Goal: Information Seeking & Learning: Learn about a topic

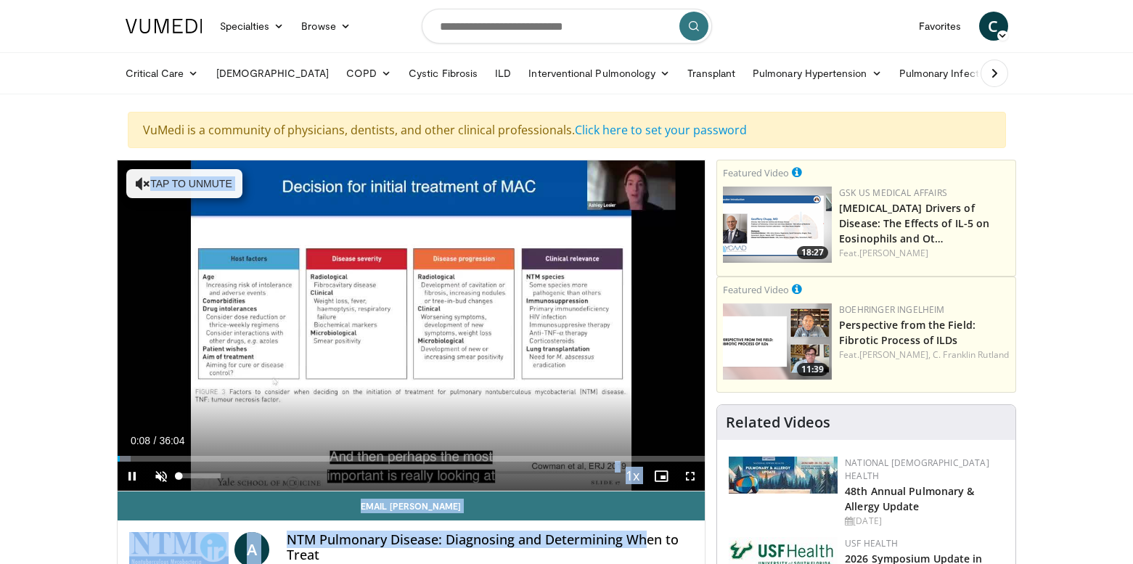
drag, startPoint x: 0, startPoint y: 0, endPoint x: 160, endPoint y: 472, distance: 498.6
click at [160, 472] on div "**********" at bounding box center [411, 406] width 589 height 492
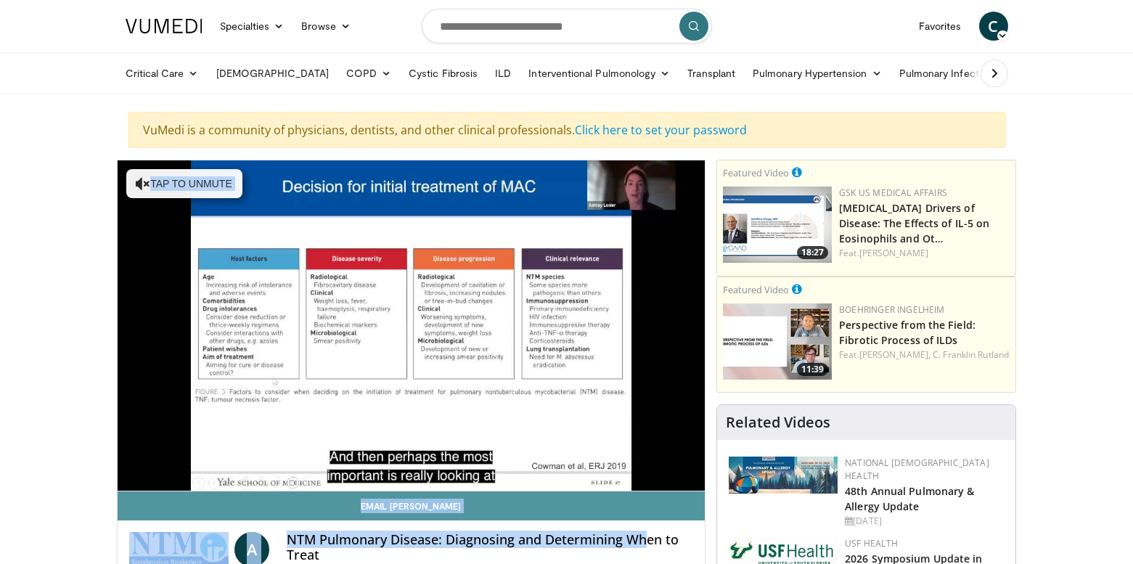
click at [343, 512] on link "Email [PERSON_NAME]" at bounding box center [412, 505] width 588 height 29
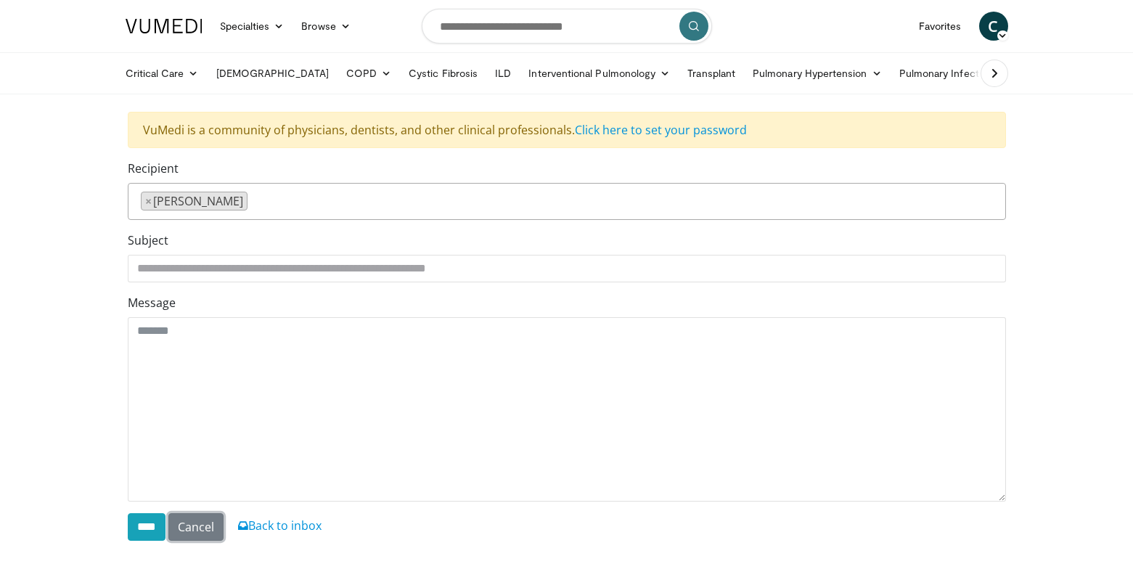
click at [211, 522] on link "Cancel" at bounding box center [195, 527] width 55 height 28
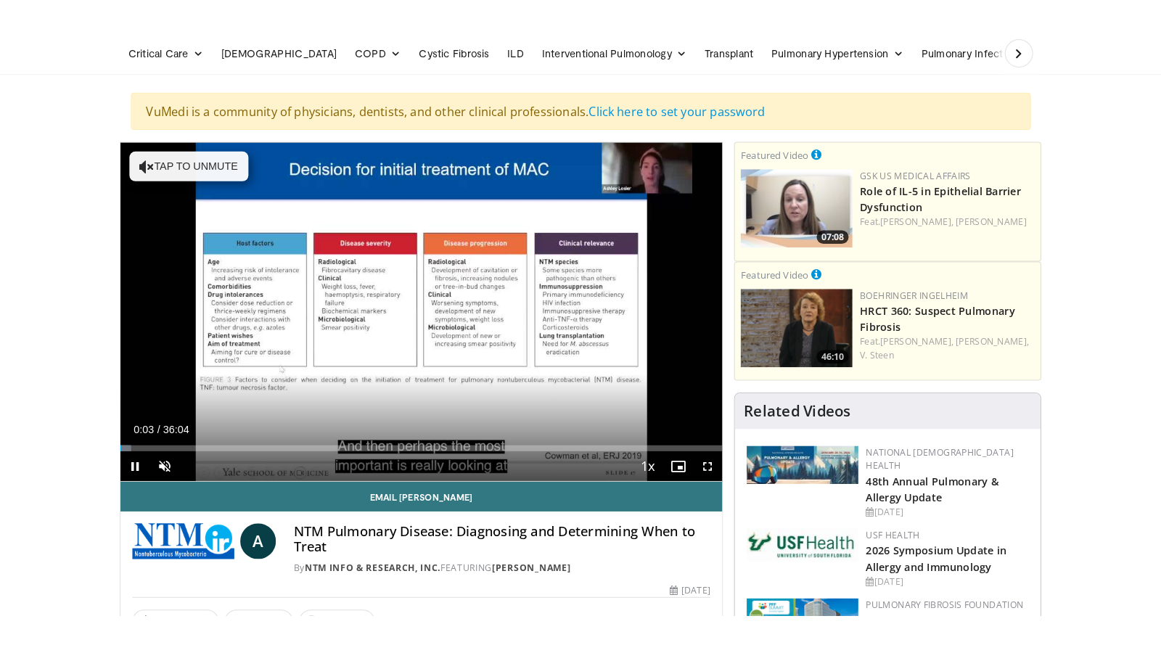
scroll to position [87, 0]
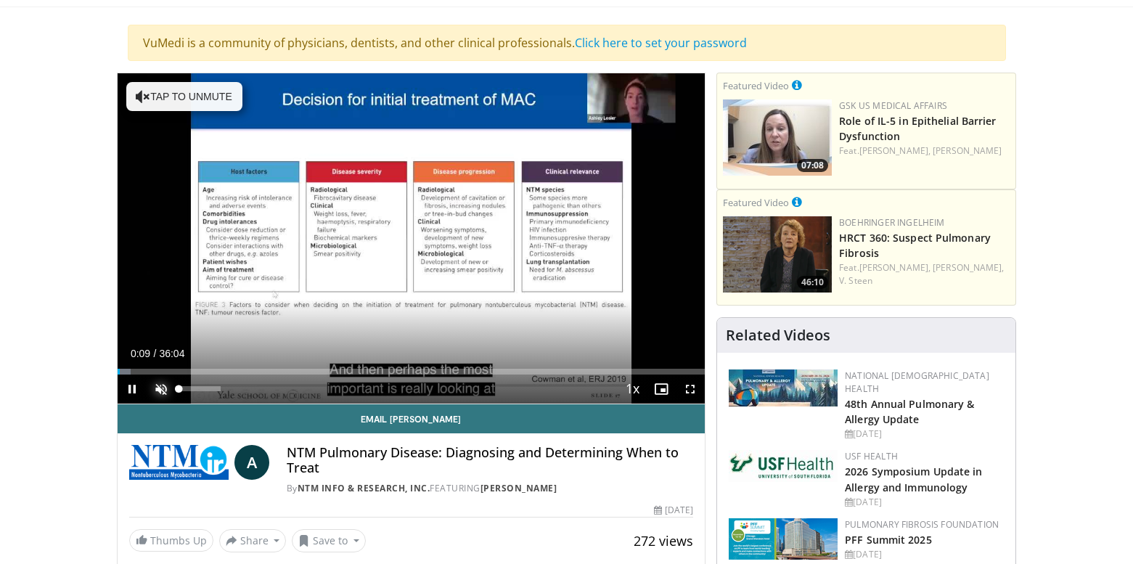
click at [160, 390] on span "Video Player" at bounding box center [161, 388] width 29 height 29
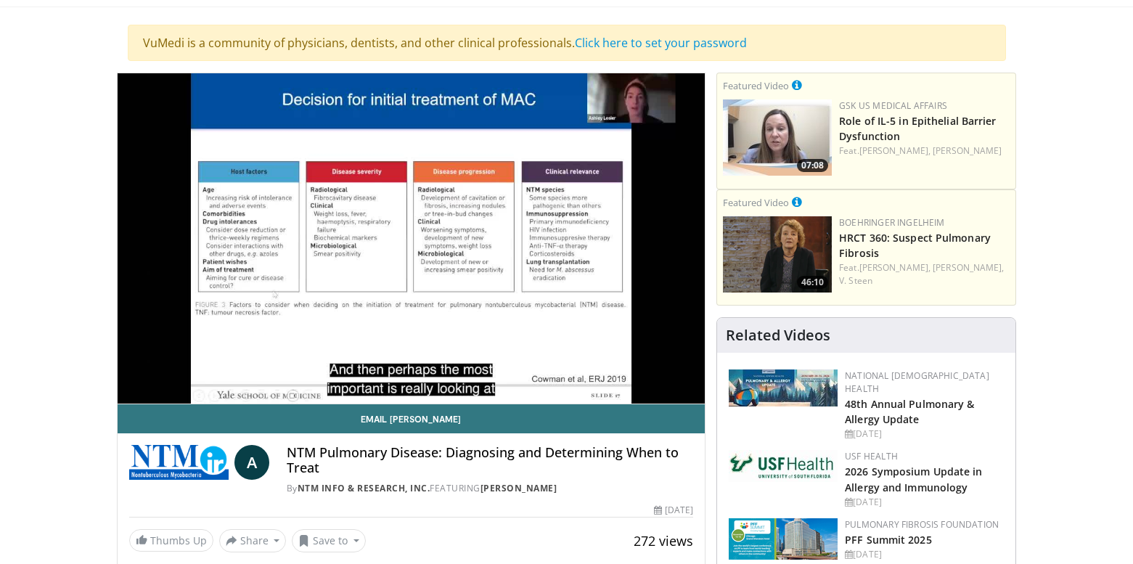
click at [656, 472] on h4 "NTM Pulmonary Disease: Diagnosing and Determining When to Treat" at bounding box center [490, 460] width 407 height 31
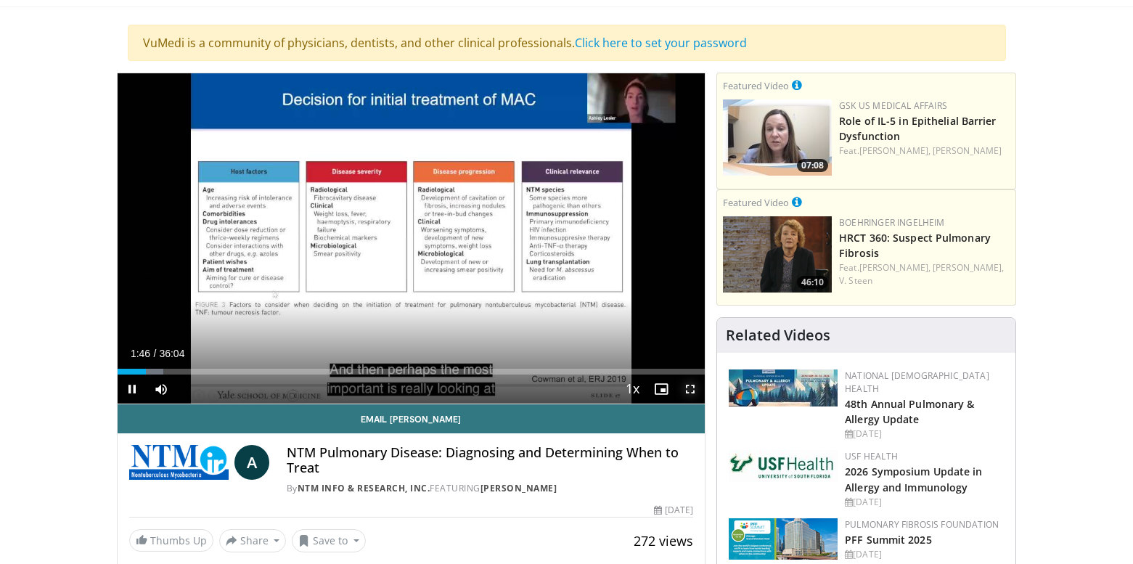
click at [691, 385] on span "Video Player" at bounding box center [689, 388] width 29 height 29
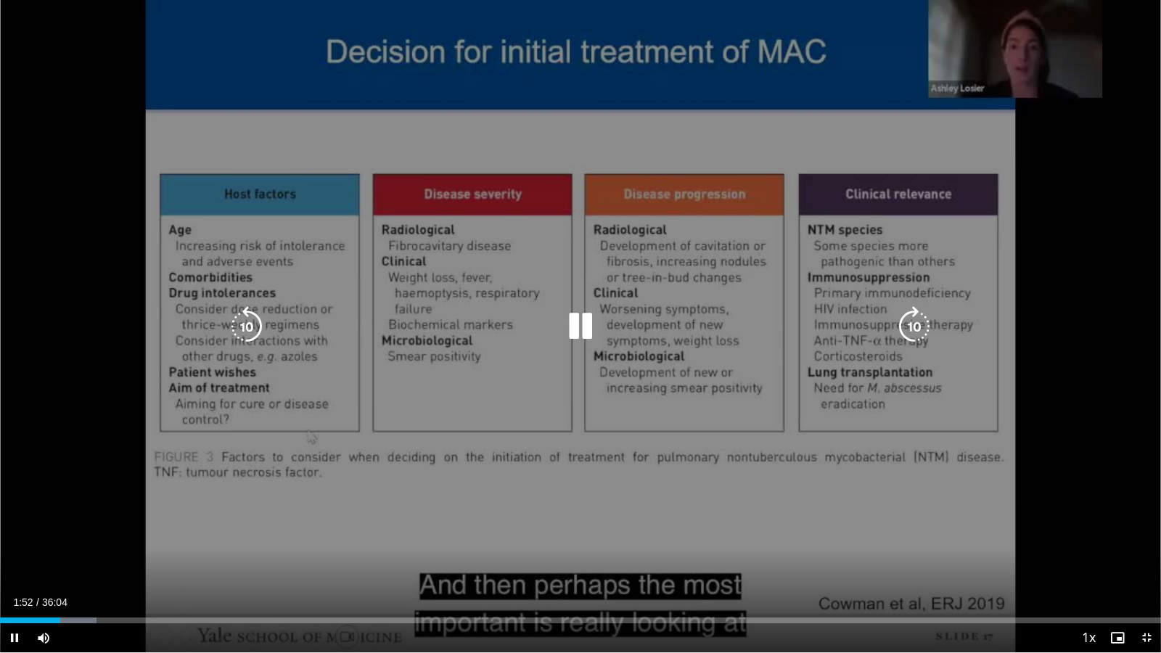
click at [1097, 563] on div "10 seconds Tap to unmute" at bounding box center [580, 326] width 1161 height 652
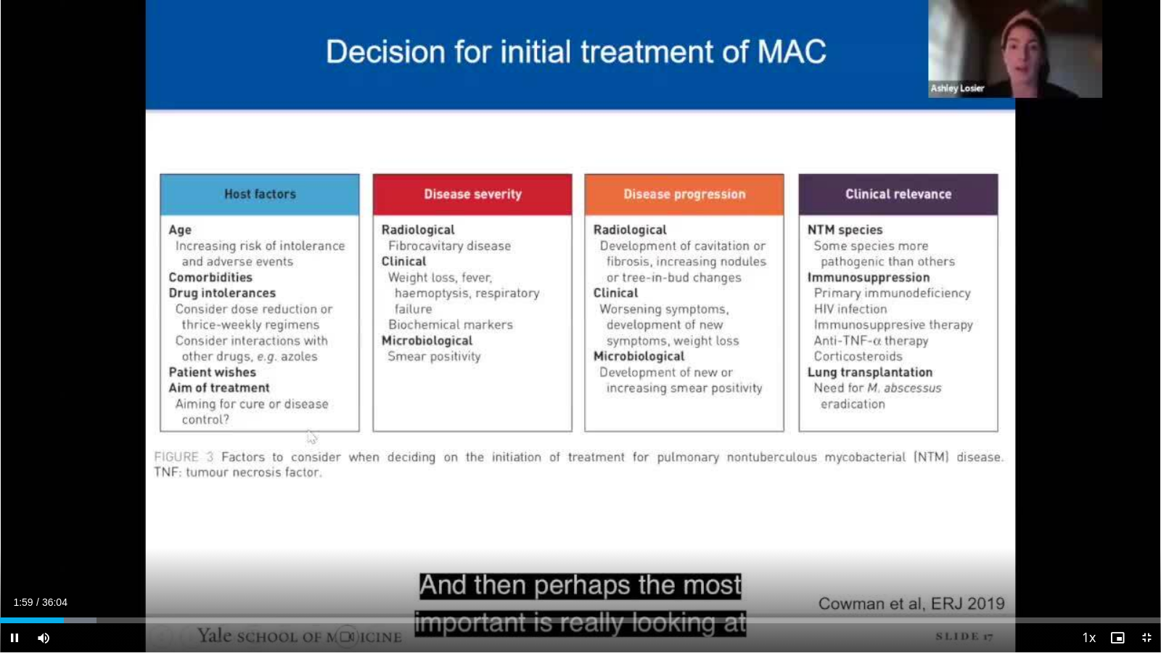
click at [1052, 563] on div "Current Time 1:59 / Duration 36:04 Pause Skip Backward Skip Forward Mute 0% Loa…" at bounding box center [580, 637] width 1161 height 29
click at [1045, 563] on div "Current Time 2:02 / Duration 36:04 Pause Skip Backward Skip Forward Mute 0% Loa…" at bounding box center [580, 637] width 1161 height 29
click at [1059, 563] on div "Current Time 3:15 / Duration 36:04 Pause Skip Backward Skip Forward Mute 0% Loa…" at bounding box center [580, 637] width 1161 height 29
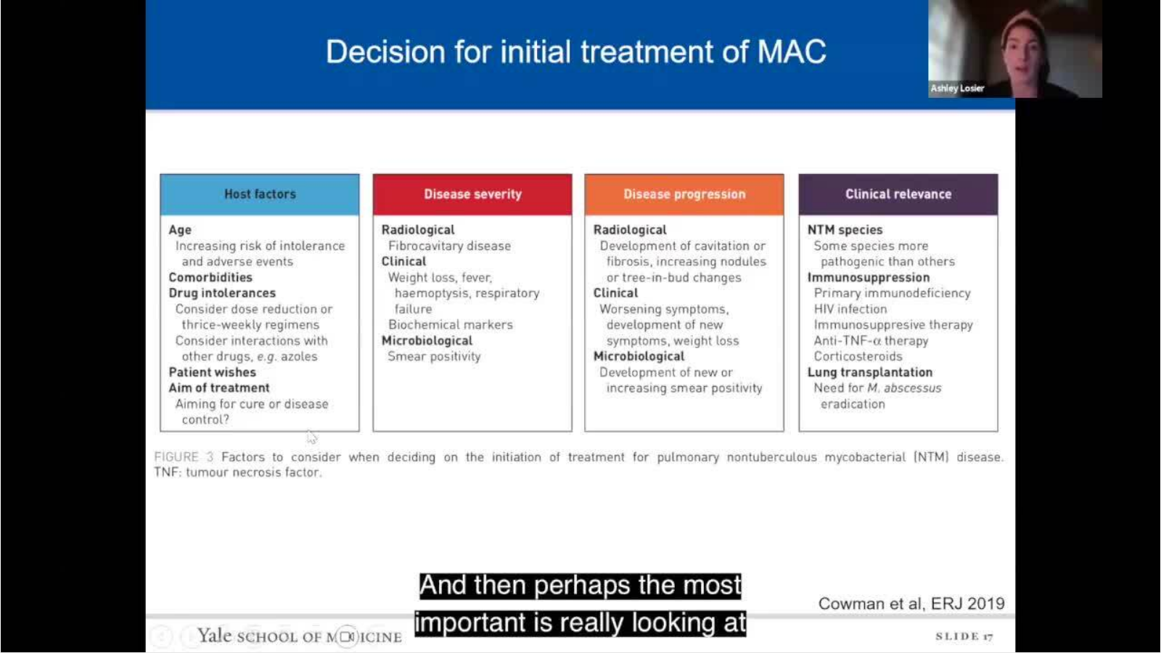
click at [1059, 563] on video-js "**********" at bounding box center [580, 326] width 1161 height 653
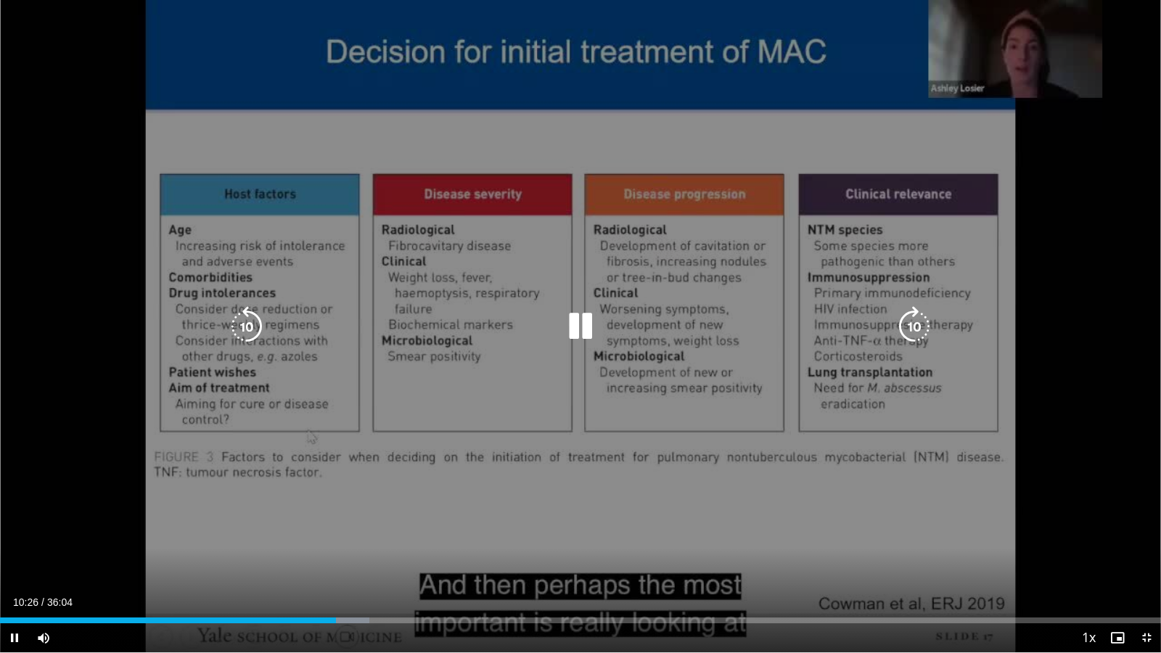
click at [1106, 563] on div "10 seconds Tap to unmute" at bounding box center [580, 326] width 1161 height 652
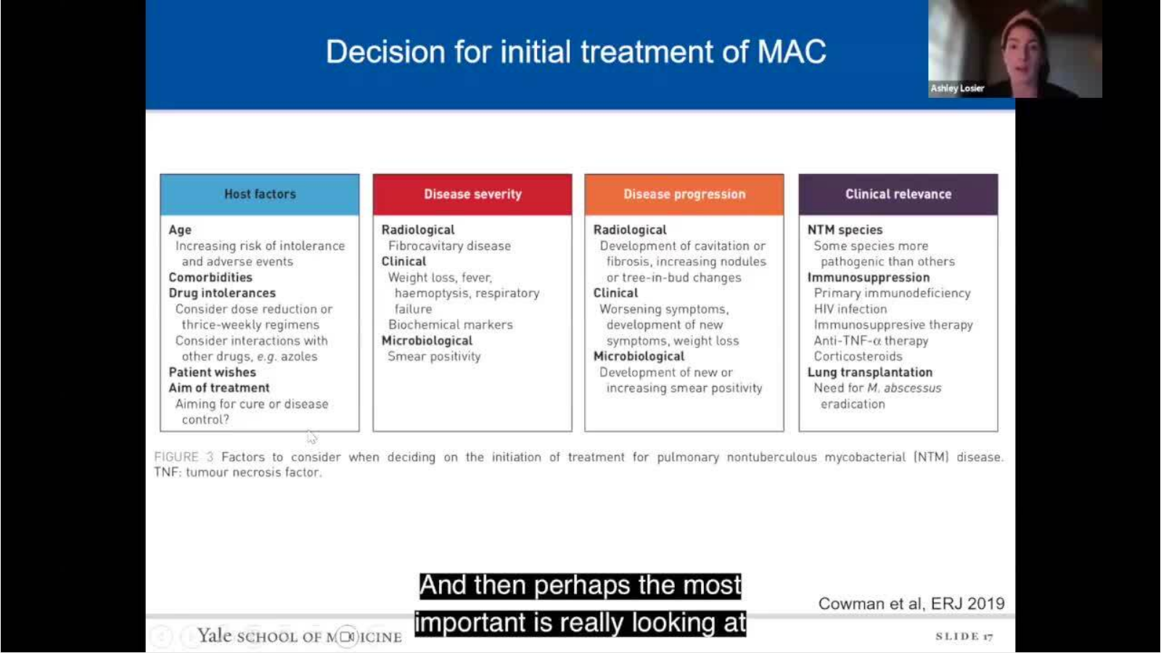
click at [1108, 563] on div "10 seconds Tap to unmute" at bounding box center [580, 326] width 1161 height 652
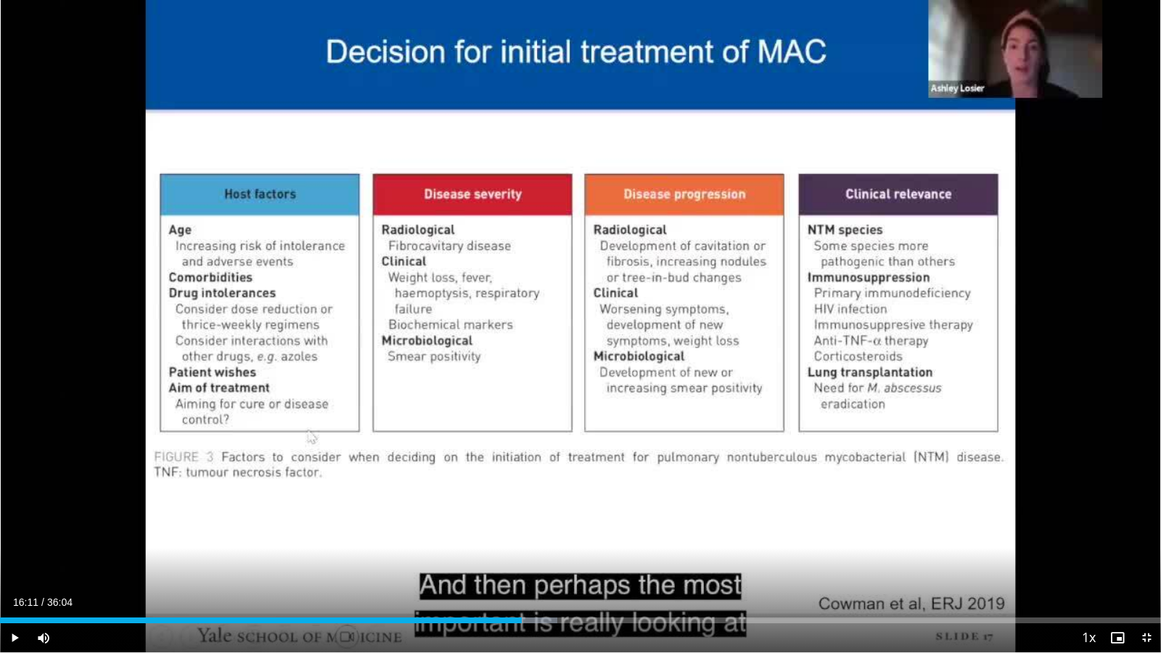
click at [1108, 563] on div "10 seconds Tap to unmute" at bounding box center [580, 326] width 1161 height 652
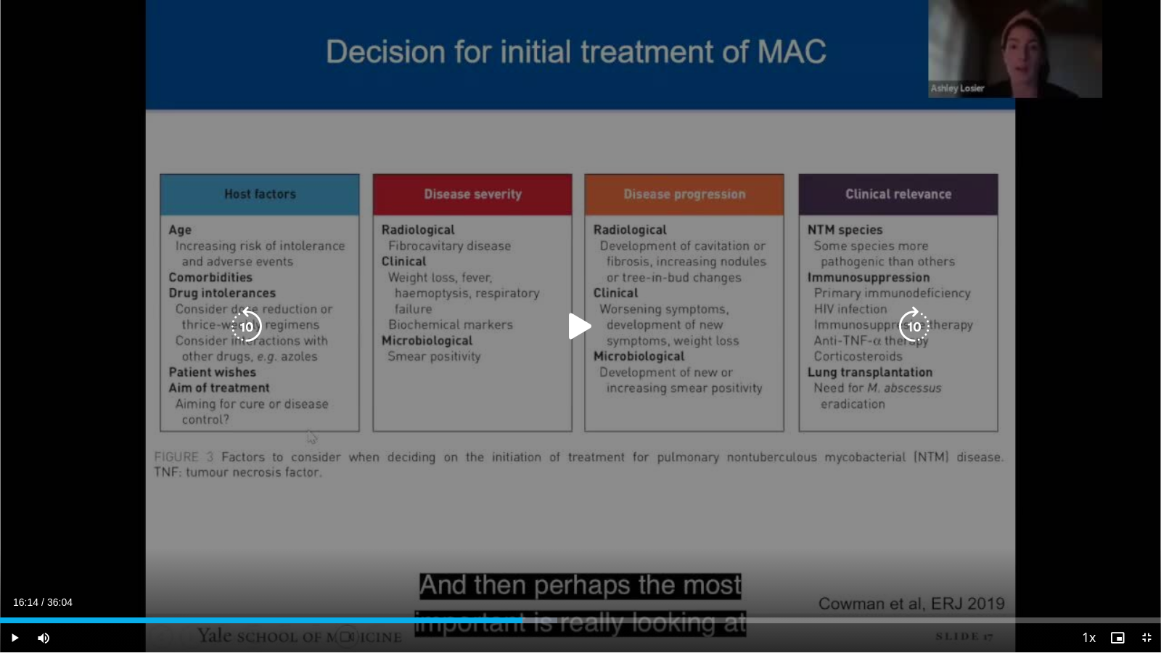
click at [1108, 563] on div "10 seconds Tap to unmute" at bounding box center [580, 326] width 1161 height 652
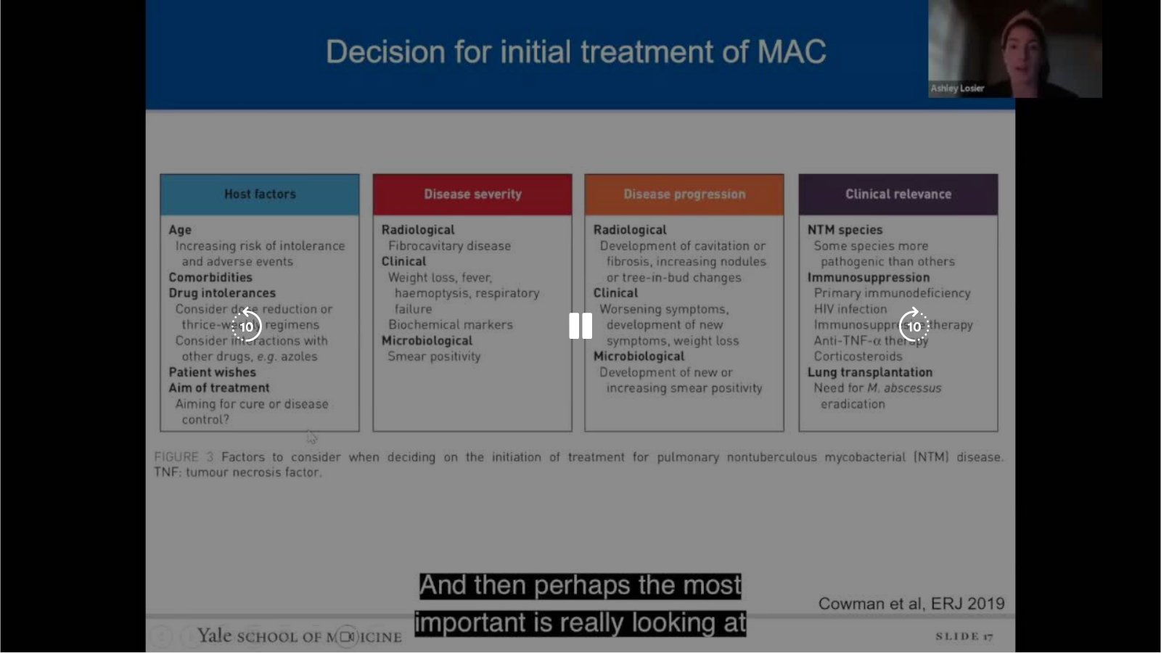
drag, startPoint x: 1108, startPoint y: 589, endPoint x: 1088, endPoint y: 617, distance: 34.2
click at [1088, 563] on video-js "**********" at bounding box center [580, 326] width 1161 height 653
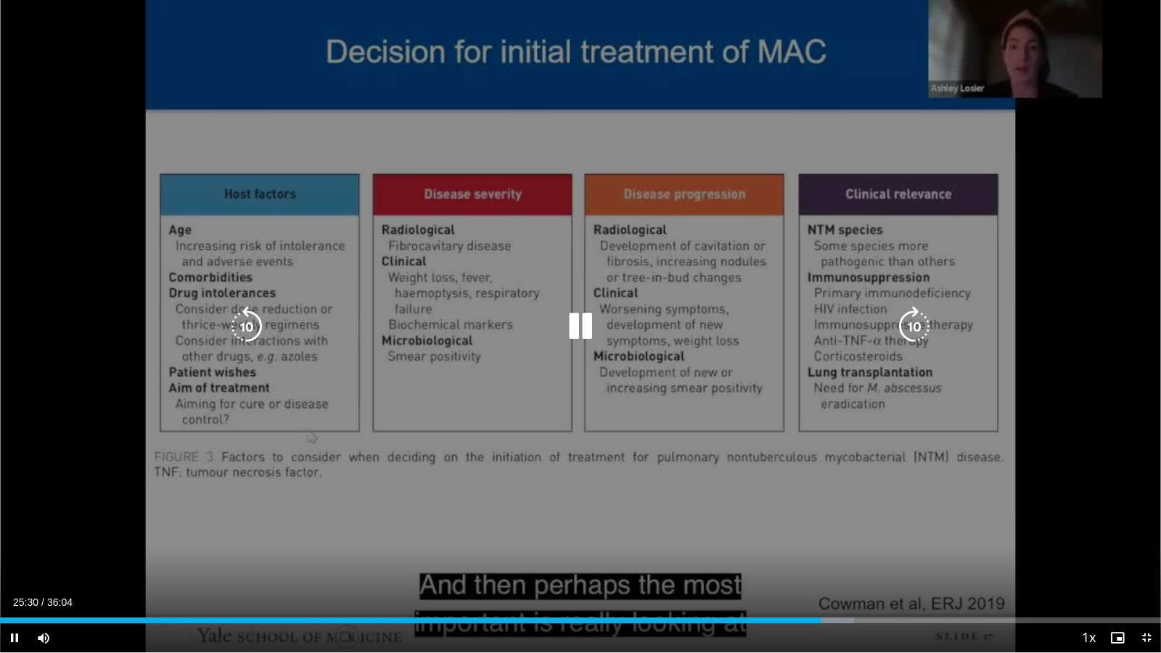
click at [1065, 563] on div "10 seconds Tap to unmute" at bounding box center [580, 326] width 1161 height 652
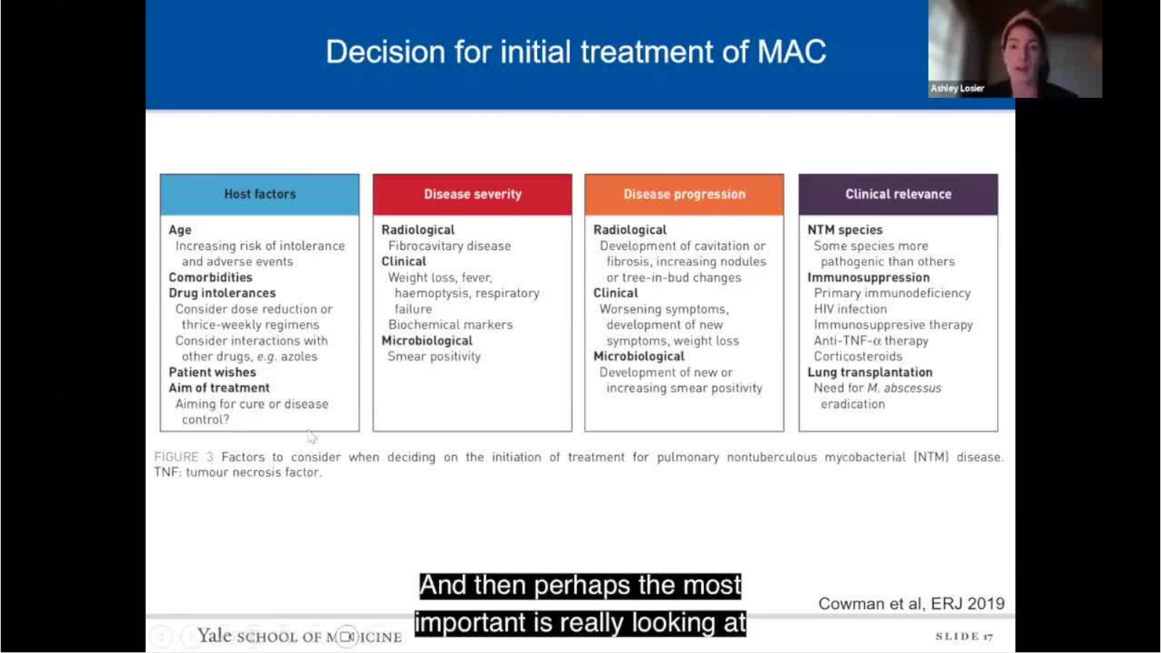
click at [1062, 549] on div "10 seconds Tap to unmute" at bounding box center [580, 326] width 1161 height 652
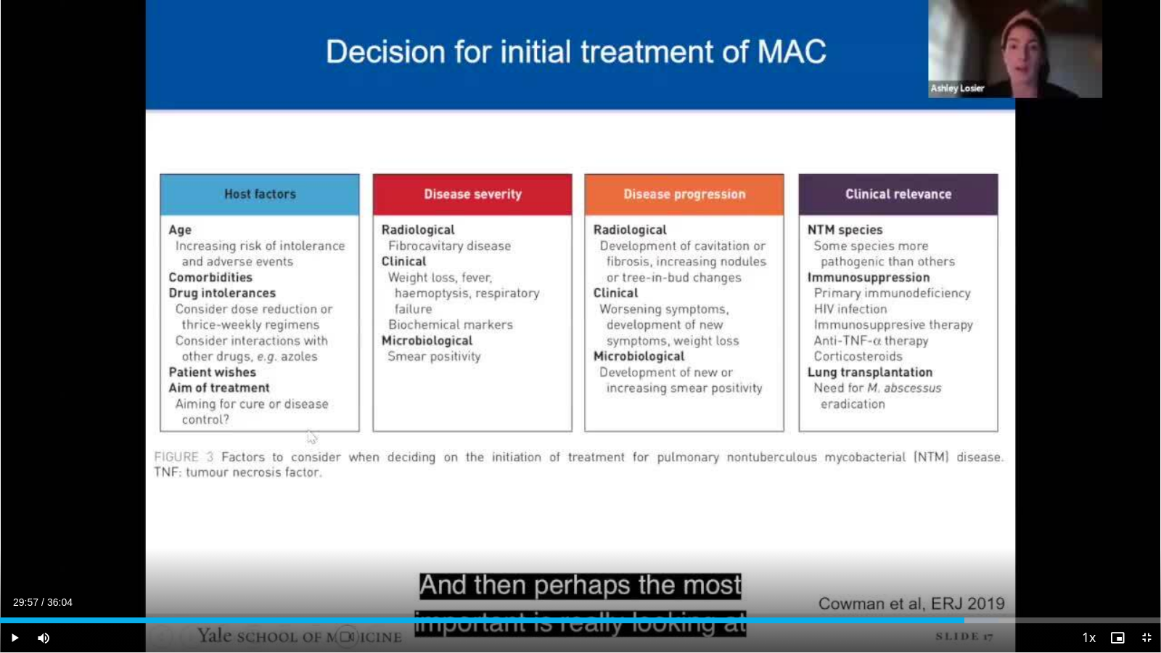
click at [1062, 549] on div "10 seconds Tap to unmute" at bounding box center [580, 326] width 1161 height 652
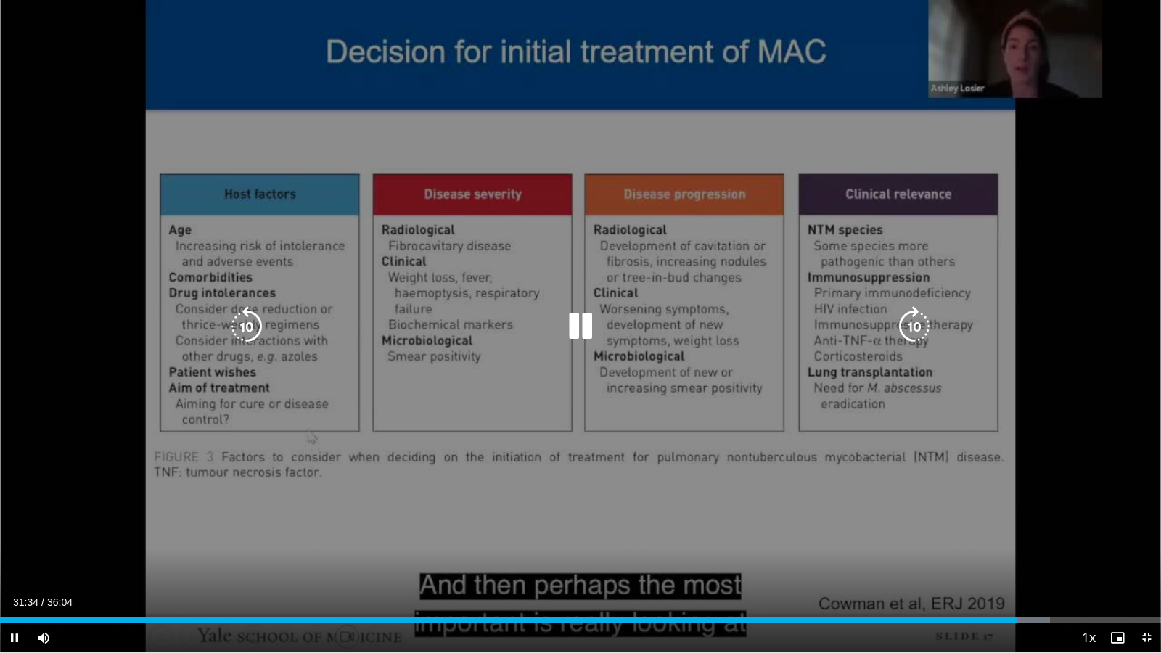
click at [1061, 538] on div "10 seconds Tap to unmute" at bounding box center [580, 326] width 1161 height 652
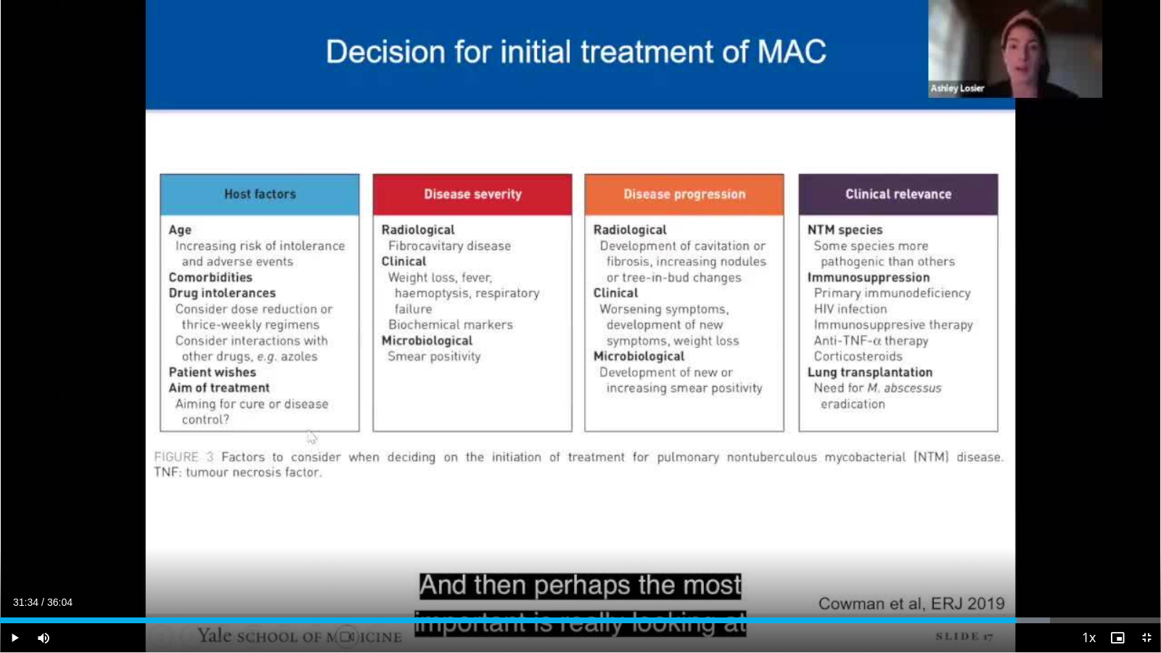
click at [1064, 548] on div "10 seconds Tap to unmute" at bounding box center [580, 326] width 1161 height 652
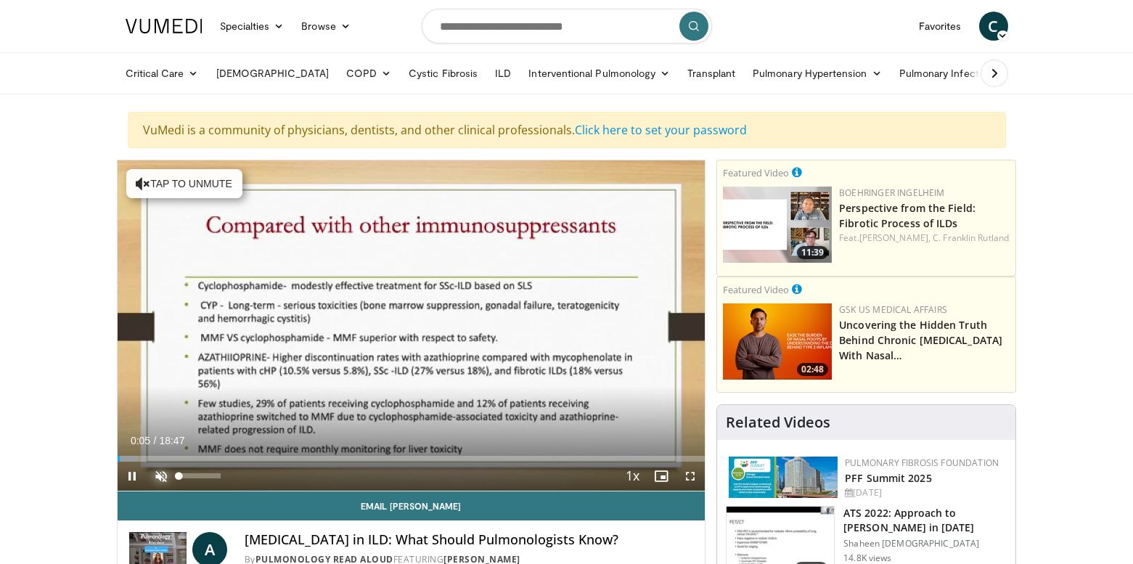
click at [159, 474] on span "Video Player" at bounding box center [161, 475] width 29 height 29
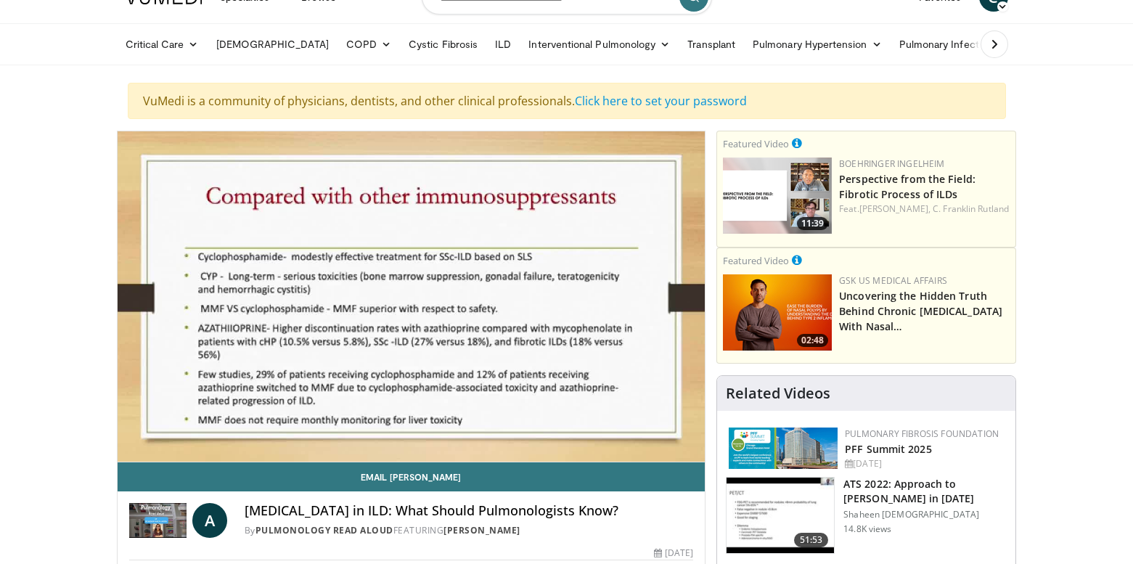
scroll to position [147, 0]
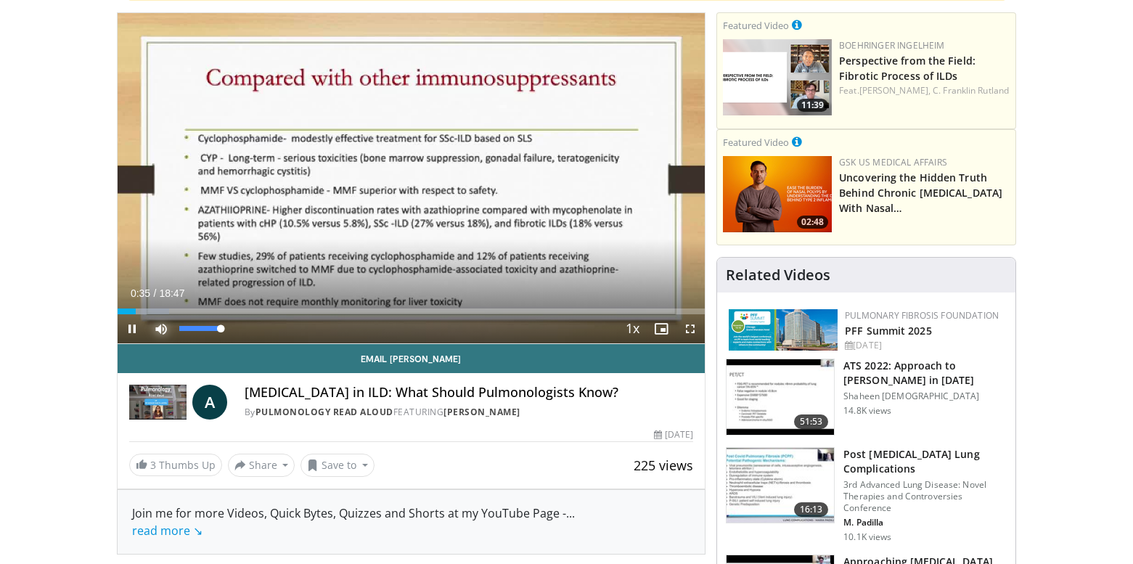
click at [147, 314] on button "Mute" at bounding box center [161, 328] width 29 height 29
click at [127, 326] on span "Video Player" at bounding box center [132, 328] width 29 height 29
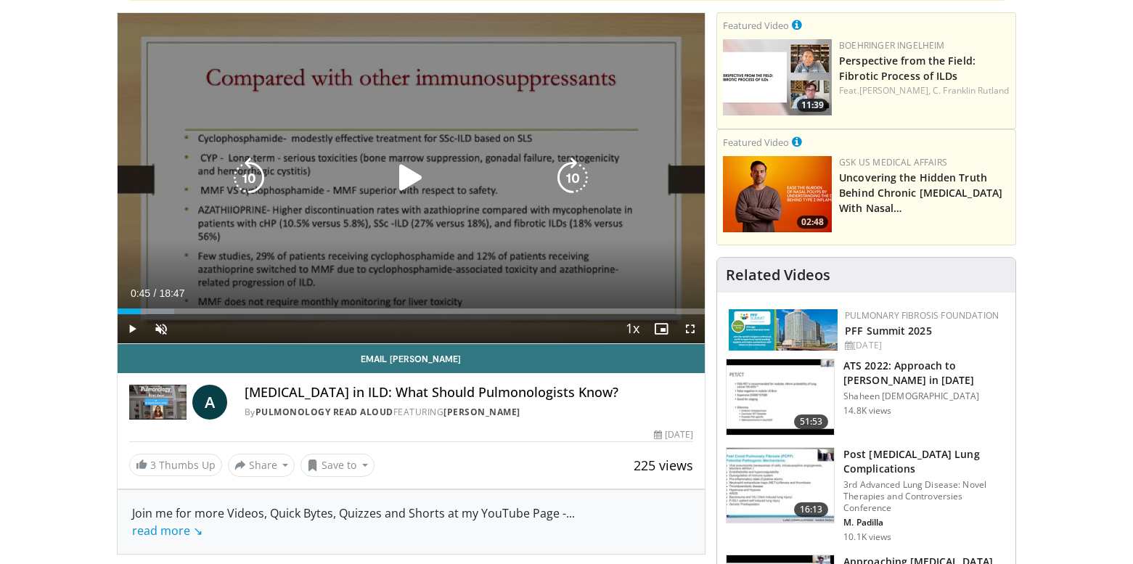
click at [406, 184] on icon "Video Player" at bounding box center [410, 177] width 41 height 41
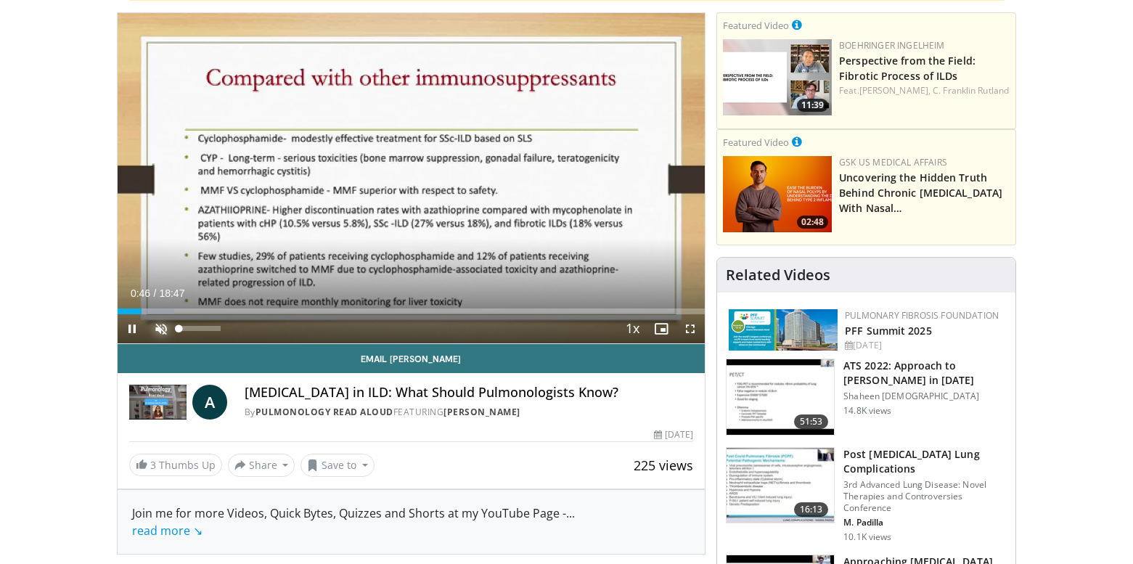
click at [162, 327] on span "Video Player" at bounding box center [161, 328] width 29 height 29
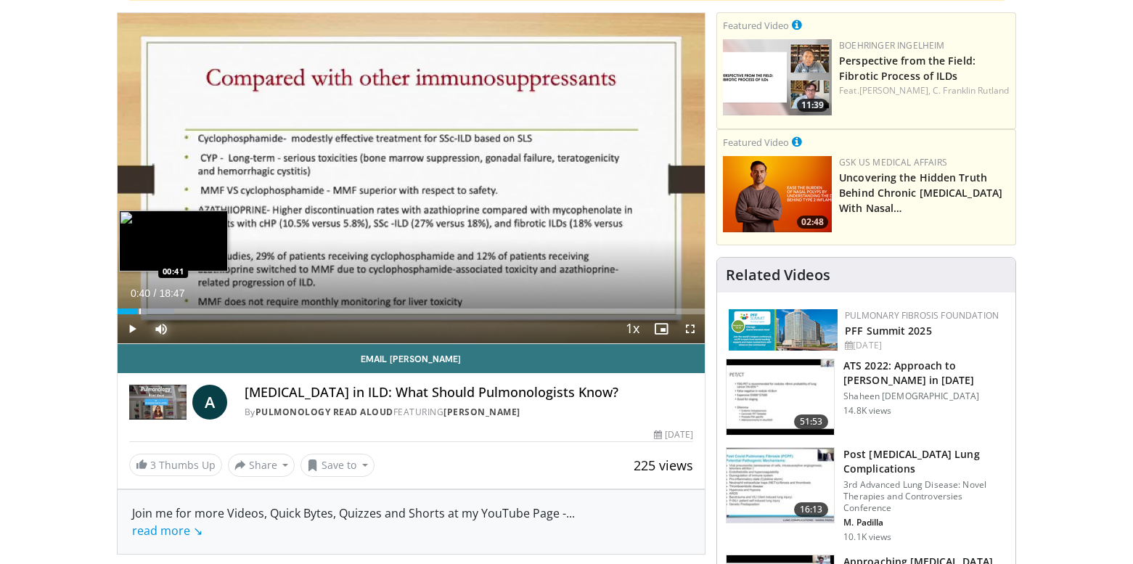
click at [139, 311] on div "Progress Bar" at bounding box center [139, 311] width 1 height 6
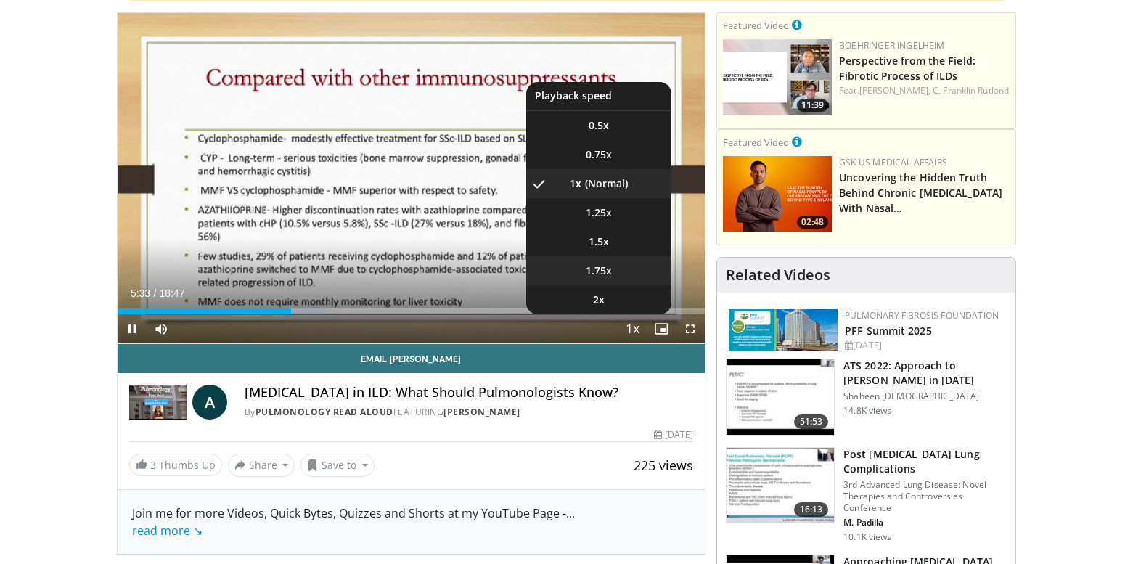
click at [595, 269] on span "1.75x" at bounding box center [598, 270] width 26 height 15
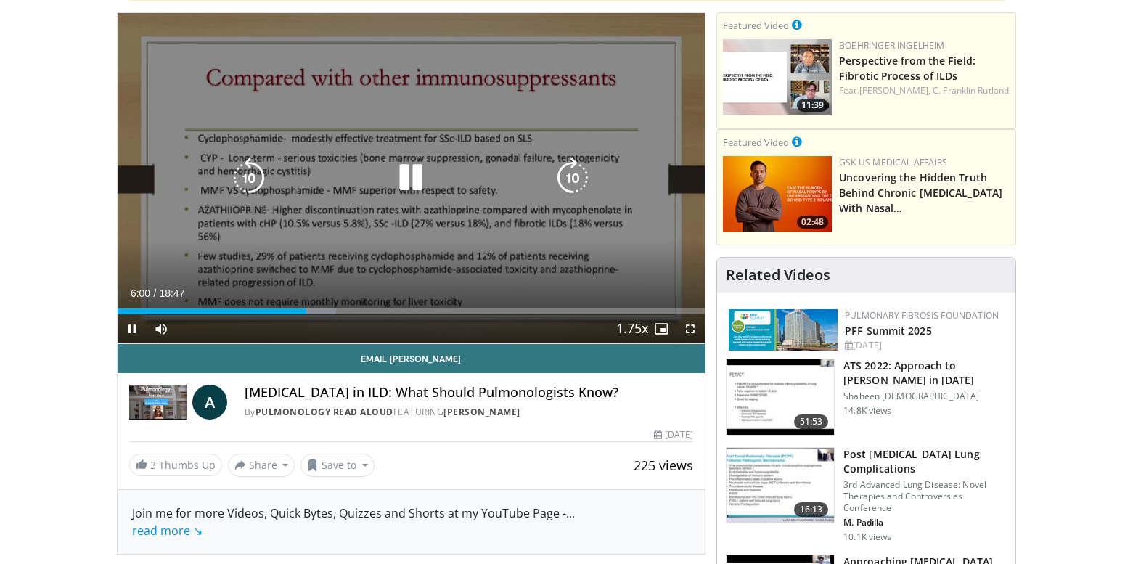
click at [618, 205] on div "10 seconds Tap to unmute" at bounding box center [412, 178] width 588 height 330
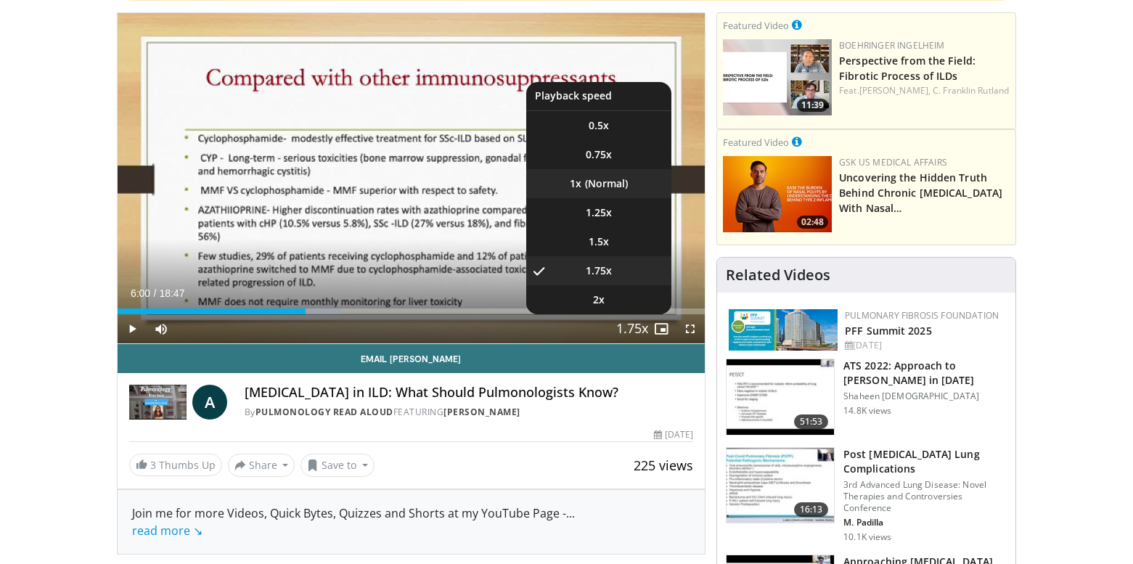
click at [591, 180] on li "1x" at bounding box center [598, 183] width 145 height 29
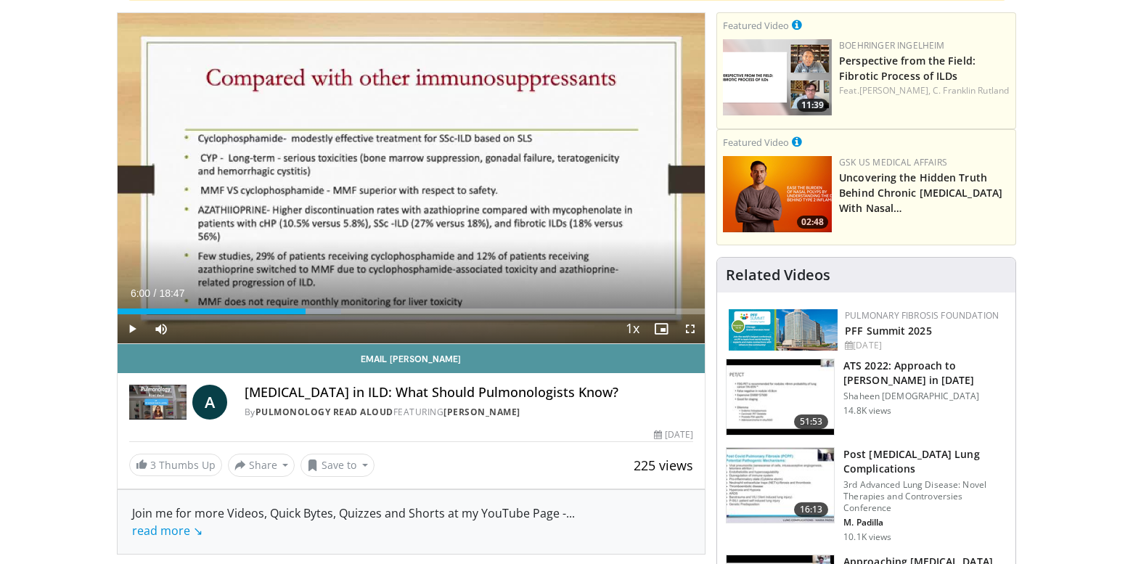
click at [611, 358] on link "Email Anshum" at bounding box center [412, 358] width 588 height 29
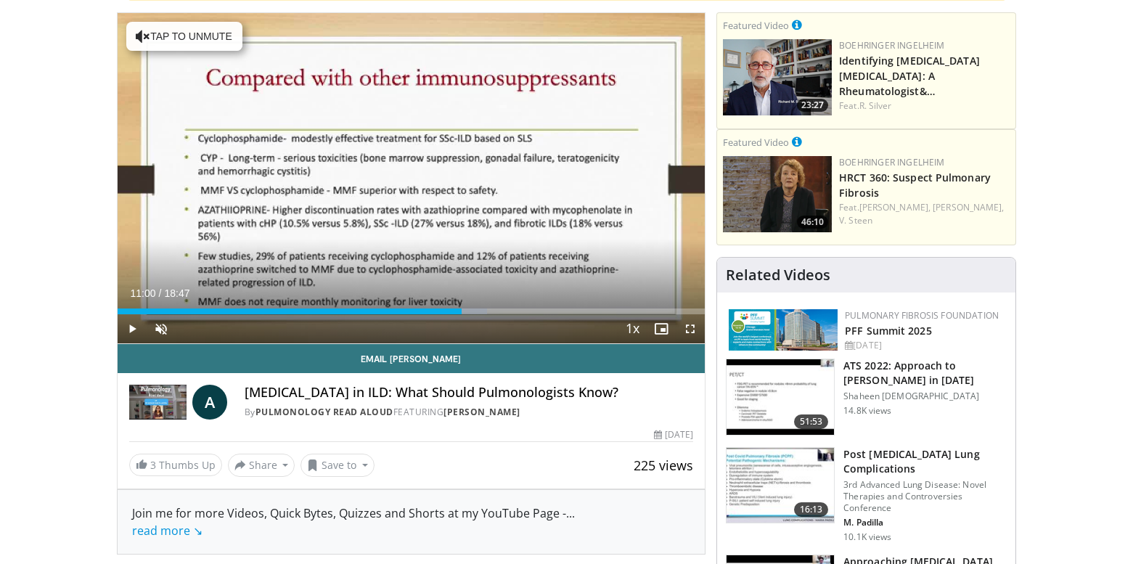
drag, startPoint x: 118, startPoint y: 309, endPoint x: 461, endPoint y: 331, distance: 344.6
click at [461, 331] on div "Current Time 11:00 / Duration 18:47 Play Skip Backward Skip Forward Unmute Load…" at bounding box center [412, 328] width 588 height 29
click at [689, 326] on span "Video Player" at bounding box center [689, 328] width 29 height 29
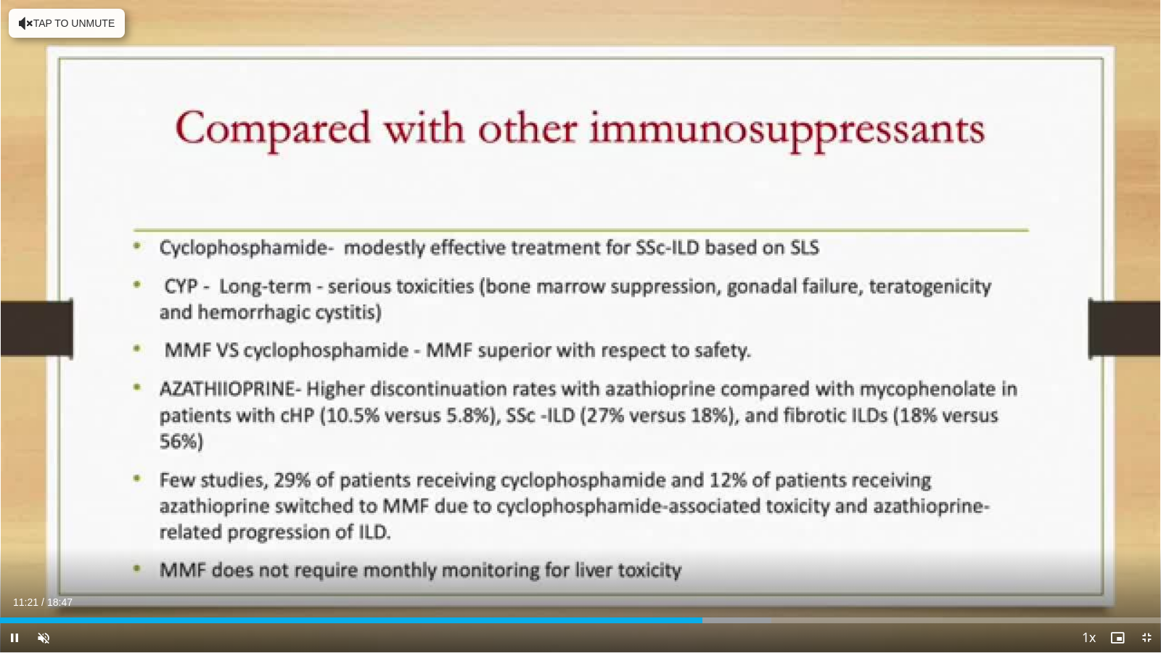
click at [797, 563] on div "Current Time 11:21 / Duration 18:47 Pause Skip Backward Skip Forward Unmute Loa…" at bounding box center [580, 637] width 1161 height 29
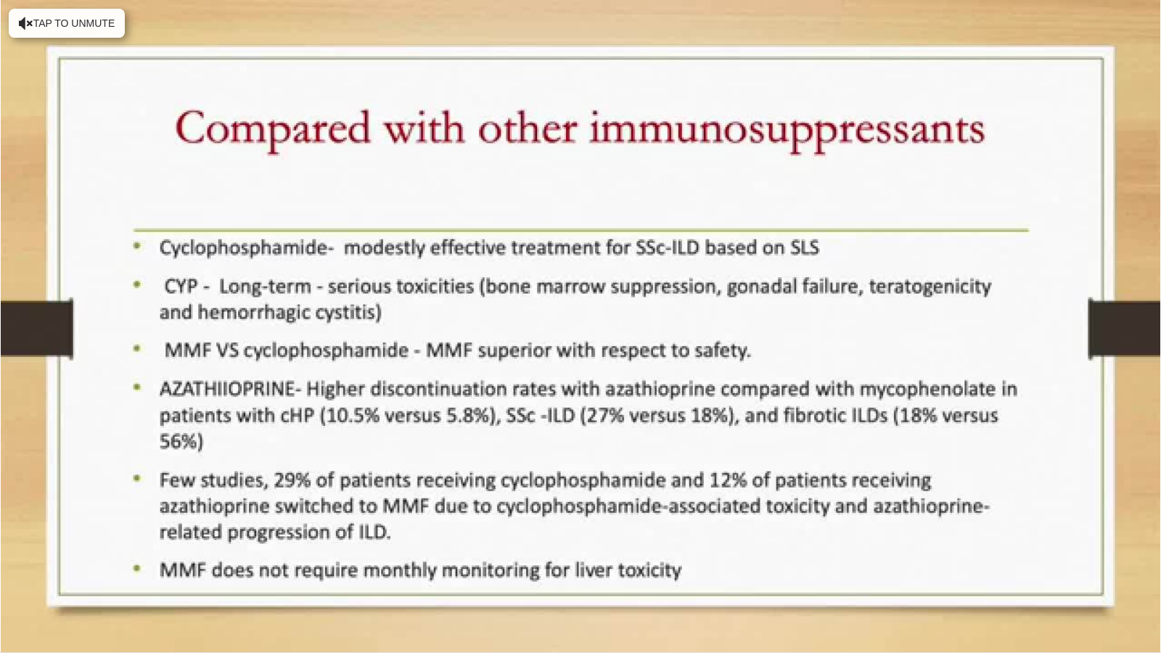
click at [797, 563] on video-js "**********" at bounding box center [580, 326] width 1161 height 653
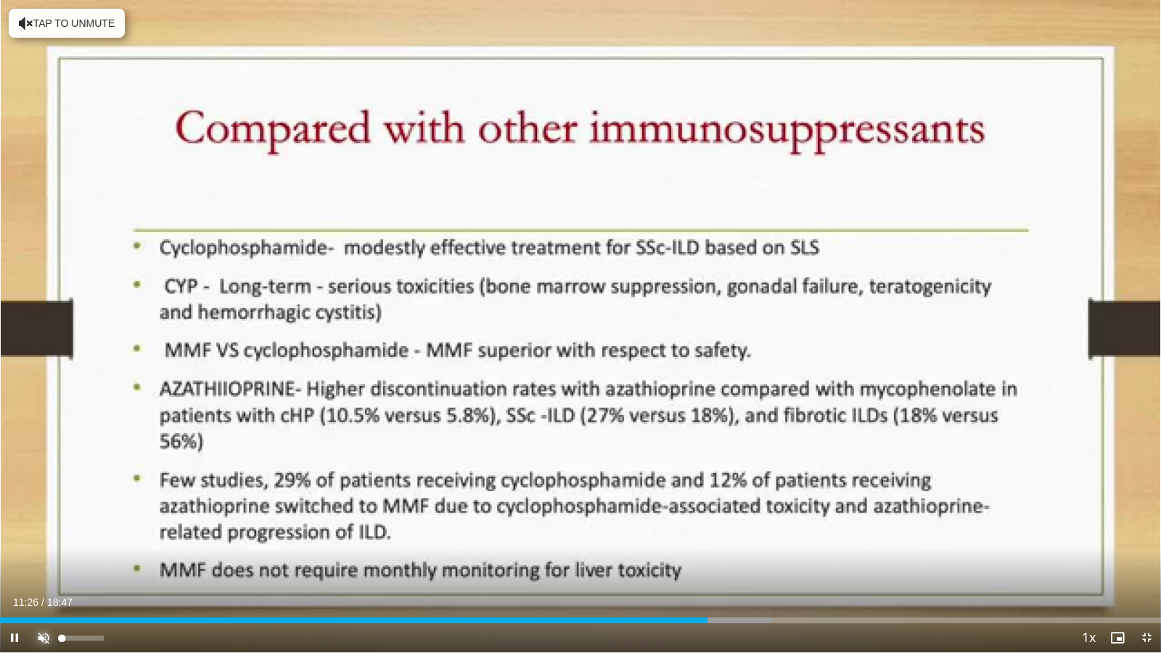
click at [38, 563] on span "Video Player" at bounding box center [43, 637] width 29 height 29
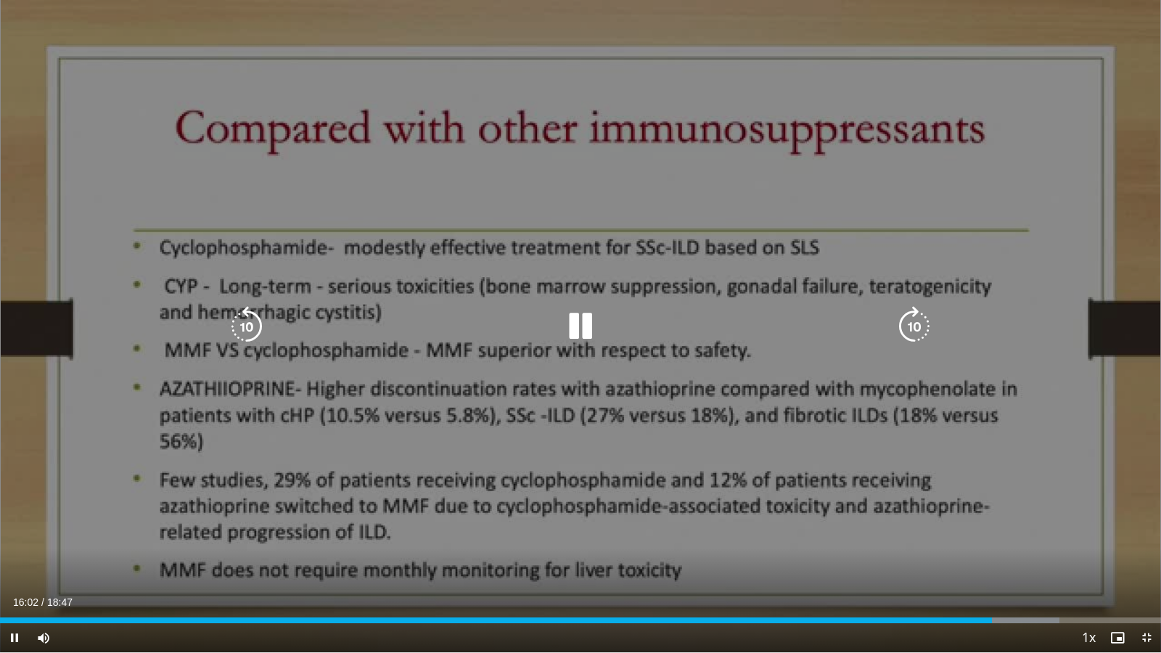
click at [581, 329] on icon "Video Player" at bounding box center [580, 326] width 41 height 41
click at [525, 157] on div "10 seconds Tap to unmute" at bounding box center [580, 326] width 1161 height 652
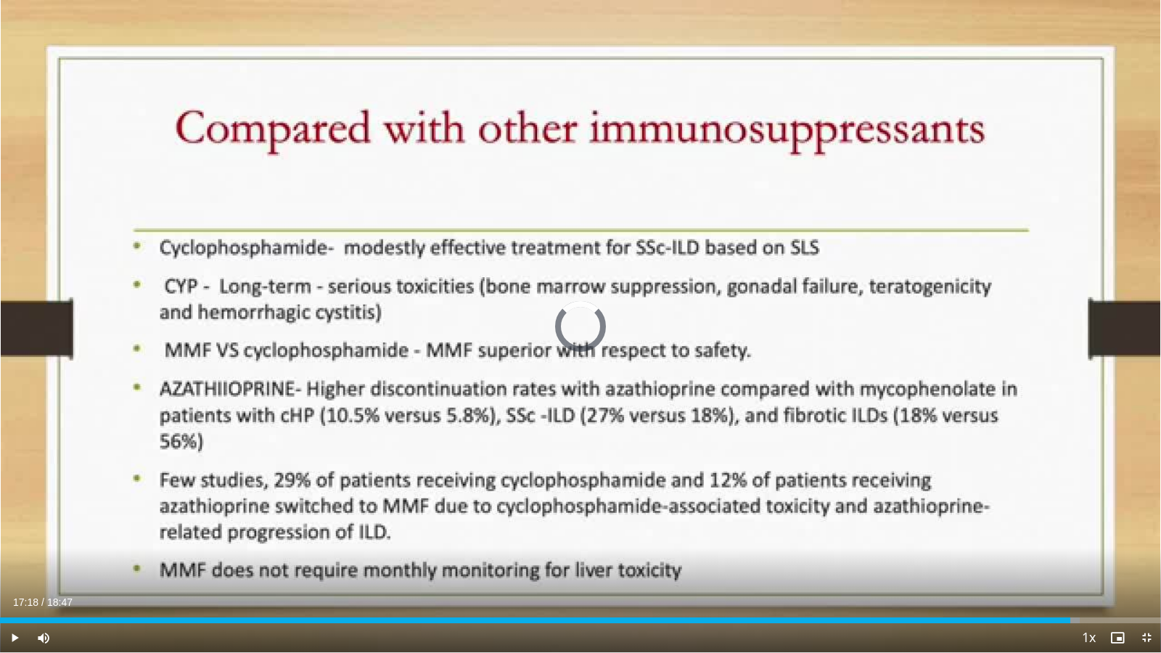
drag, startPoint x: 930, startPoint y: 617, endPoint x: 1077, endPoint y: 630, distance: 147.9
click at [1077, 563] on div "Current Time 17:18 / Duration 18:47 Play Skip Backward Skip Forward Mute 100% L…" at bounding box center [580, 637] width 1161 height 29
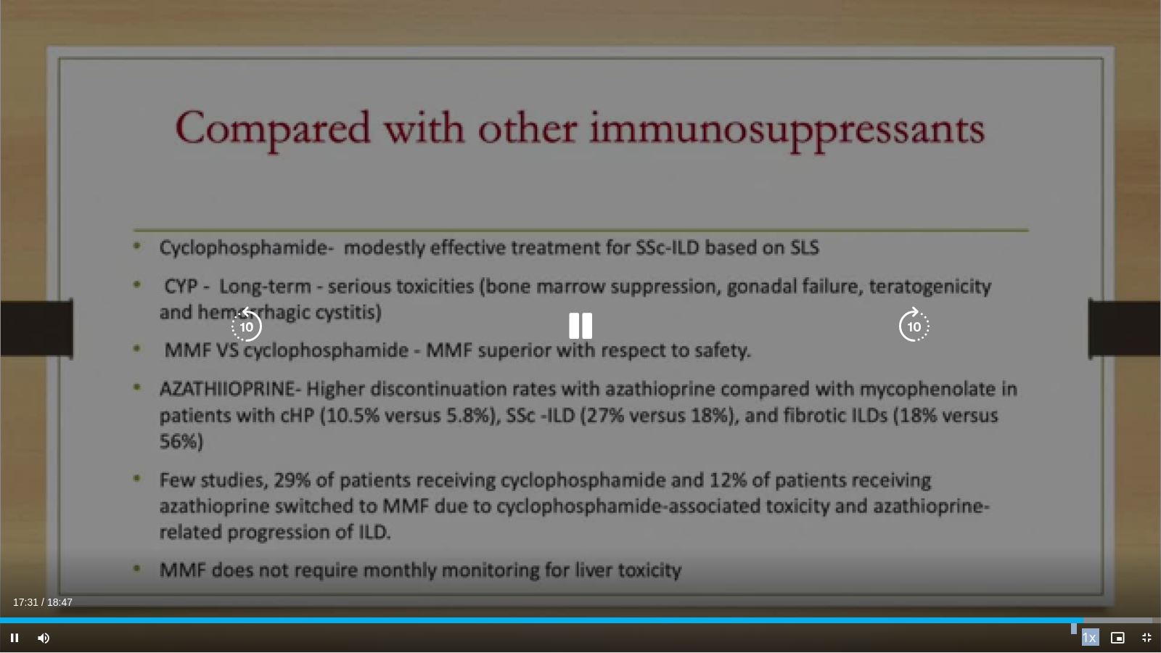
drag, startPoint x: 1064, startPoint y: 623, endPoint x: 1125, endPoint y: 626, distance: 61.0
click at [1125, 563] on div "Current Time 17:31 / Duration 18:47 Pause Skip Backward Skip Forward Mute 100% …" at bounding box center [580, 637] width 1161 height 29
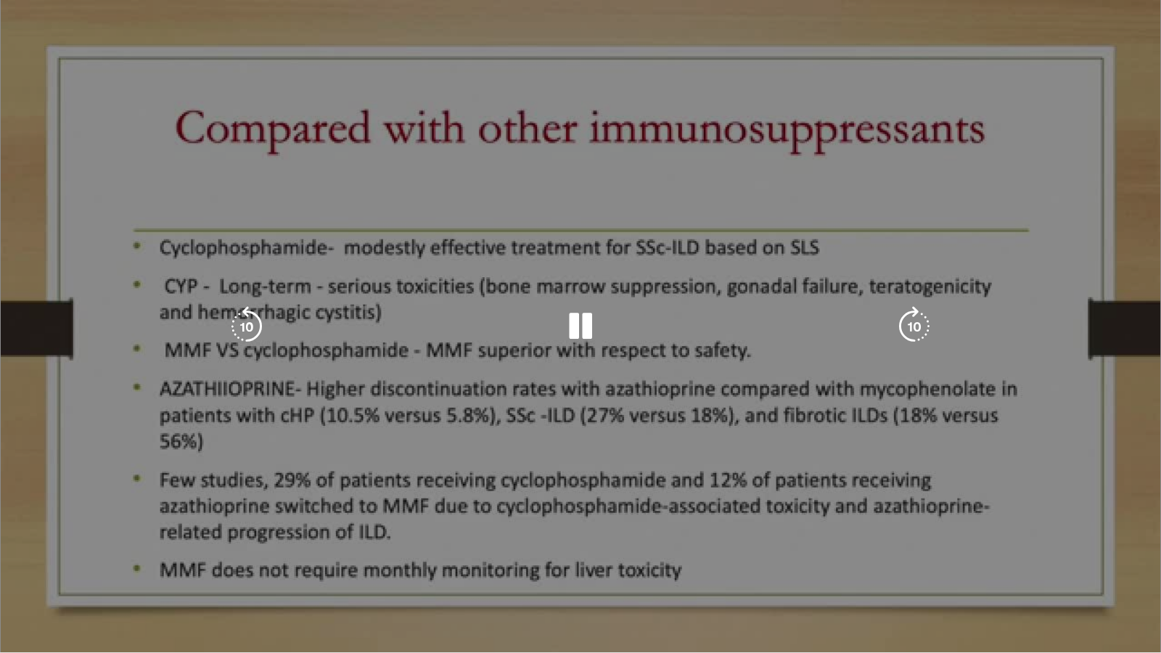
drag, startPoint x: 1125, startPoint y: 626, endPoint x: 1077, endPoint y: 622, distance: 48.8
click at [1077, 563] on video-js "**********" at bounding box center [580, 326] width 1161 height 653
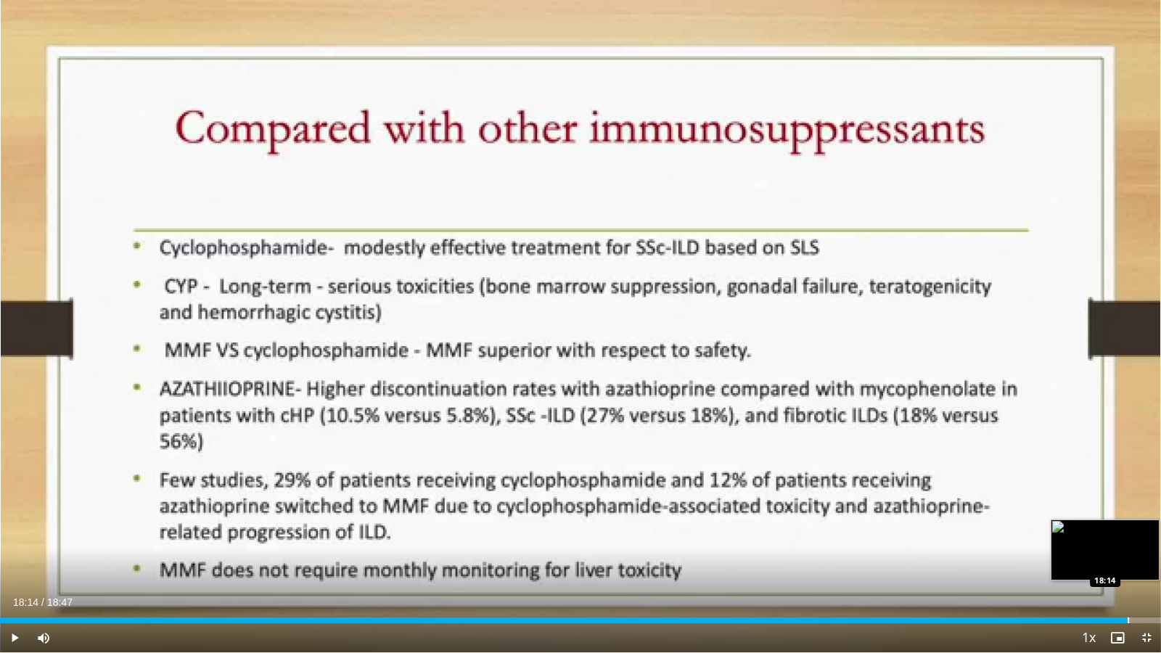
drag, startPoint x: 1053, startPoint y: 618, endPoint x: 1127, endPoint y: 619, distance: 74.0
click at [1127, 563] on div "Progress Bar" at bounding box center [1127, 620] width 1 height 6
click at [1132, 563] on div "Progress Bar" at bounding box center [1147, 620] width 1 height 6
click at [757, 563] on div "Current Time 18:41 / Duration 18:47 Pause Skip Backward Skip Forward Mute 100% …" at bounding box center [580, 637] width 1161 height 29
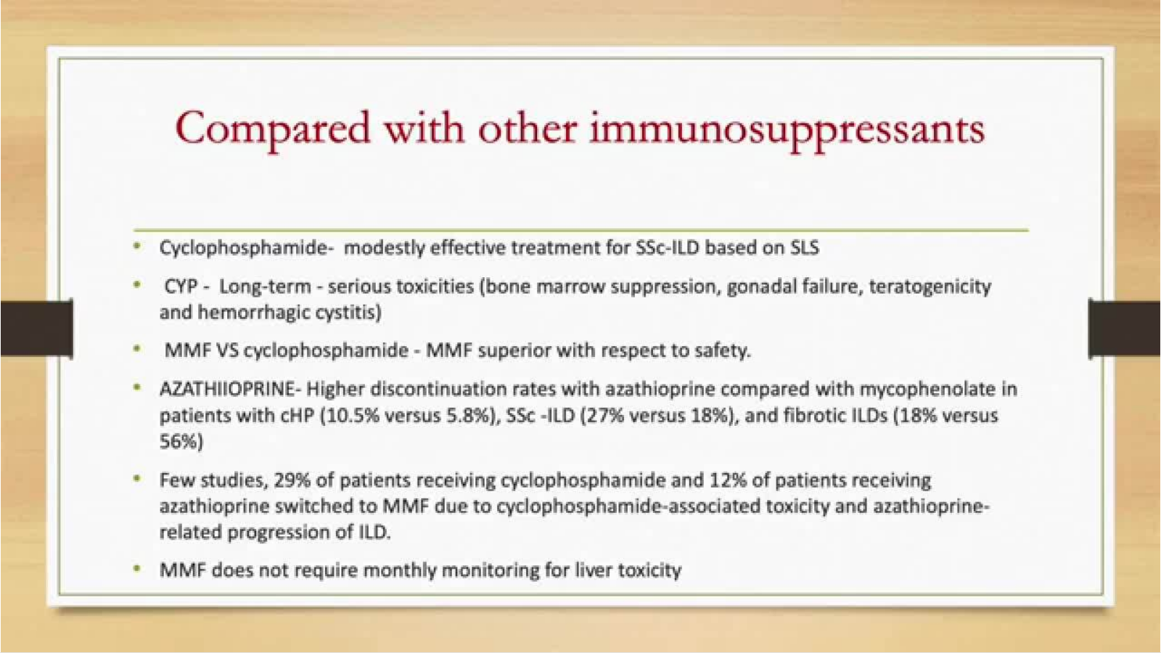
click at [757, 563] on video-js "**********" at bounding box center [580, 326] width 1161 height 653
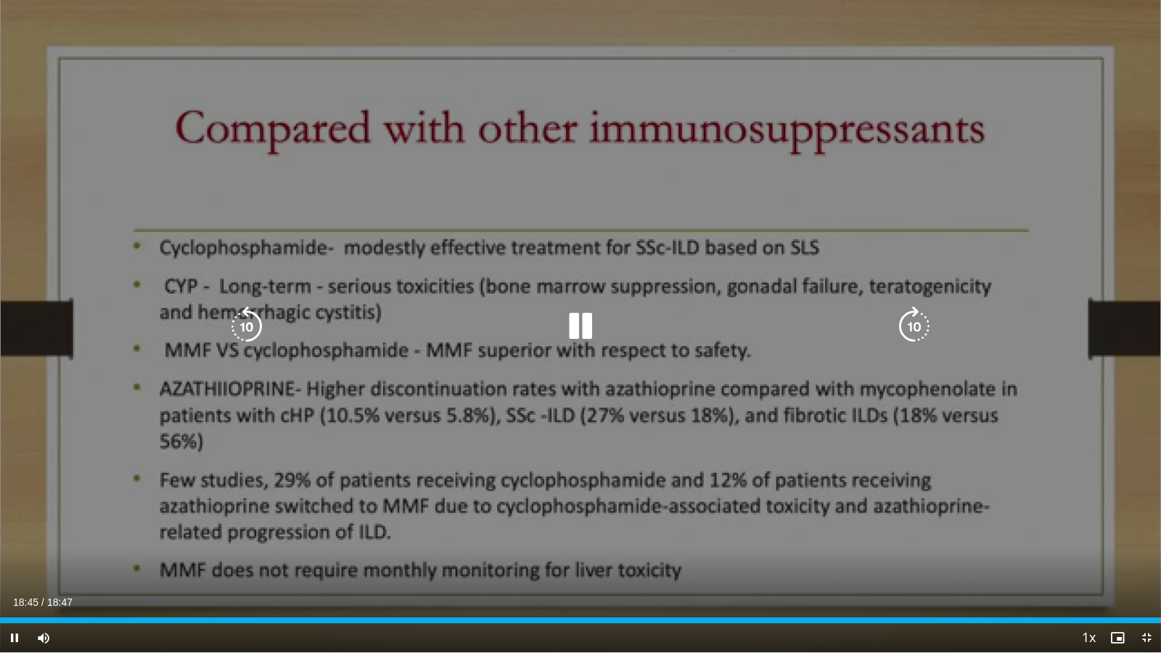
click at [728, 435] on div "10 seconds Tap to unmute" at bounding box center [580, 326] width 1161 height 652
click at [638, 367] on div "10 seconds Tap to unmute" at bounding box center [580, 326] width 1161 height 652
click at [578, 333] on icon "Video Player" at bounding box center [580, 326] width 41 height 41
